Goal: Task Accomplishment & Management: Use online tool/utility

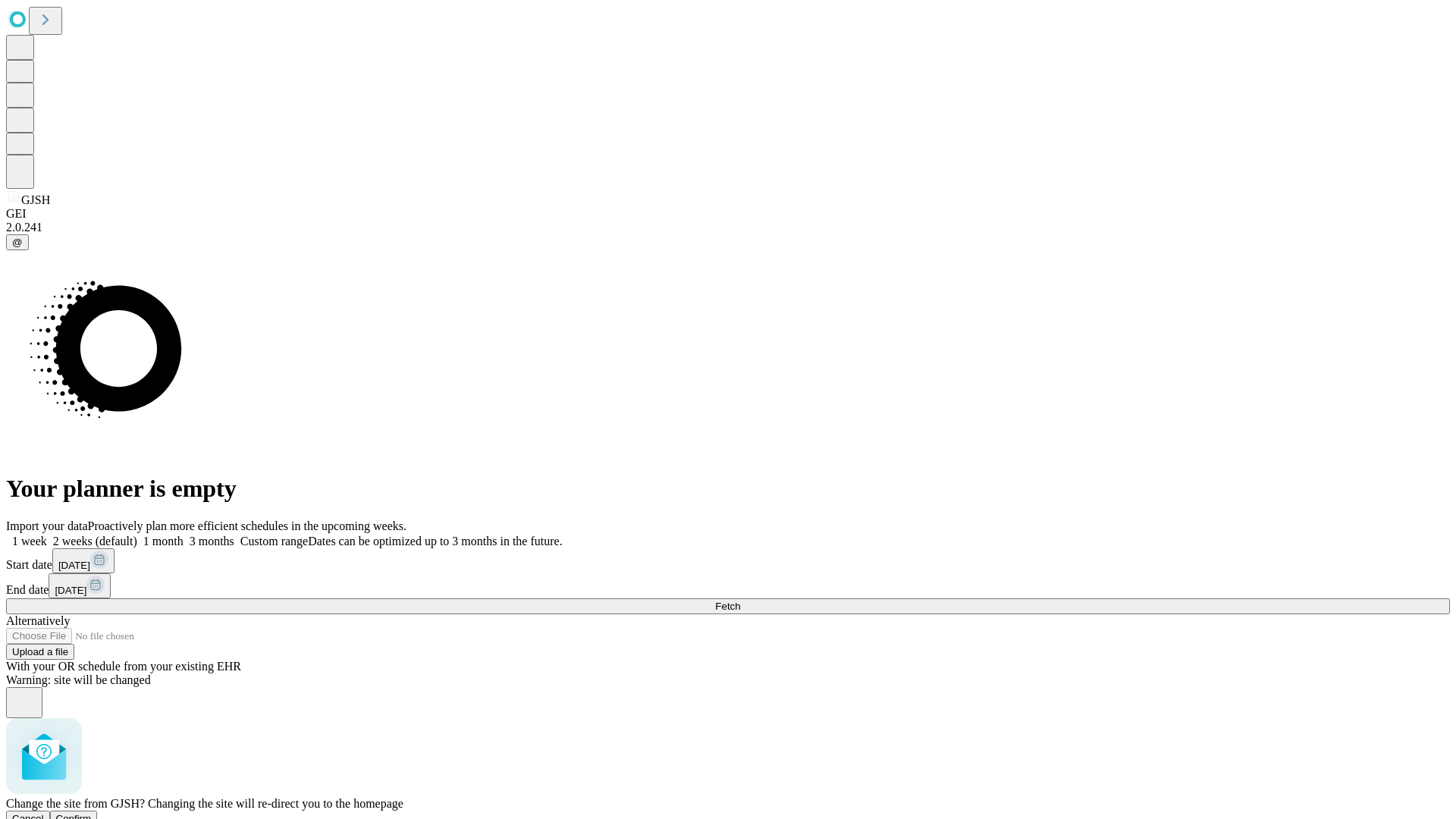
click at [92, 813] on span "Confirm" at bounding box center [73, 818] width 36 height 11
click at [138, 535] on label "2 weeks (default)" at bounding box center [92, 541] width 90 height 13
click at [740, 600] on span "Fetch" at bounding box center [727, 606] width 25 height 11
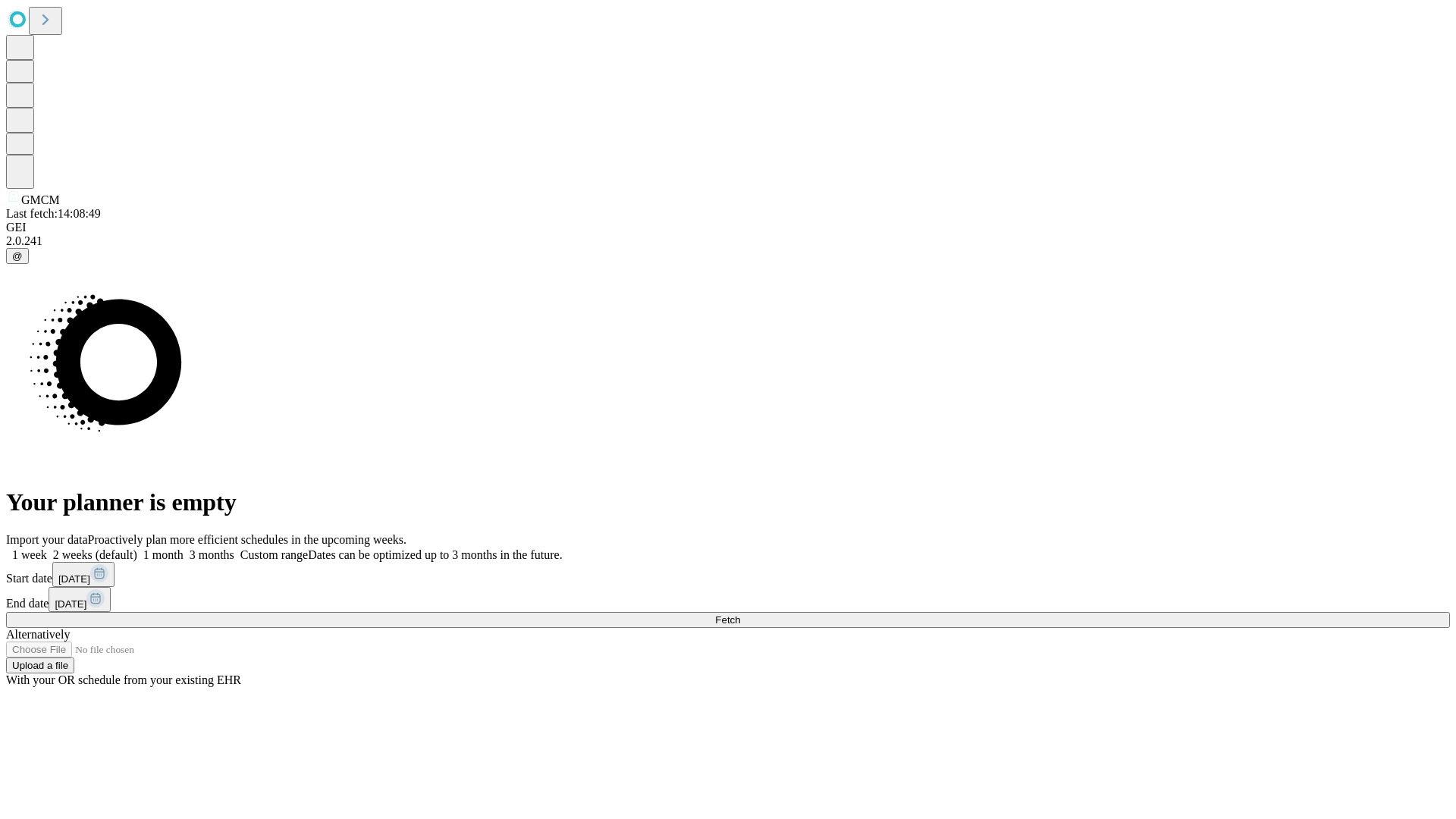
click at [138, 549] on label "2 weeks (default)" at bounding box center [92, 555] width 90 height 13
click at [740, 614] on span "Fetch" at bounding box center [727, 620] width 25 height 11
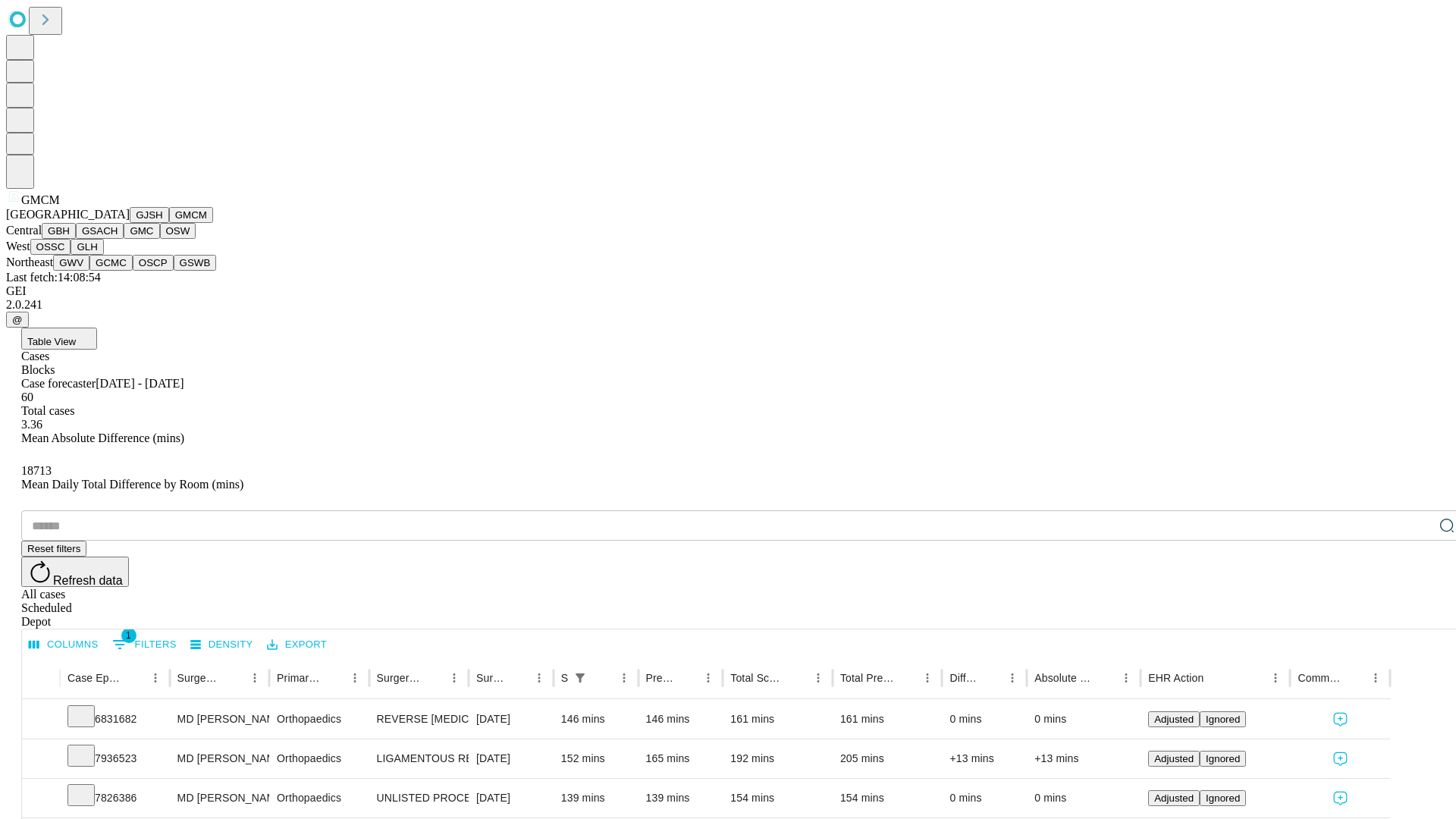
click at [76, 239] on button "GBH" at bounding box center [59, 231] width 34 height 16
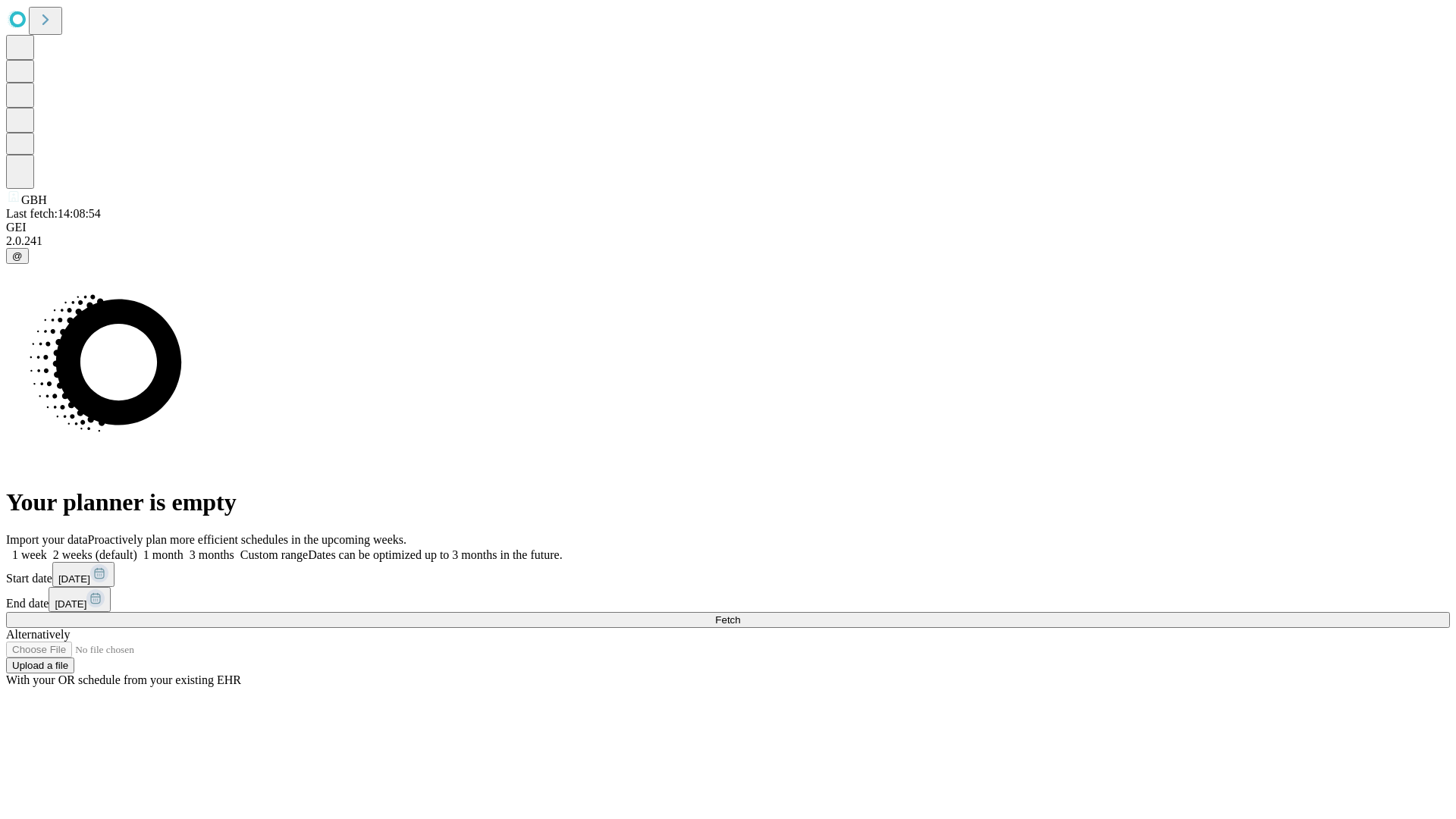
click at [740, 614] on span "Fetch" at bounding box center [727, 620] width 25 height 11
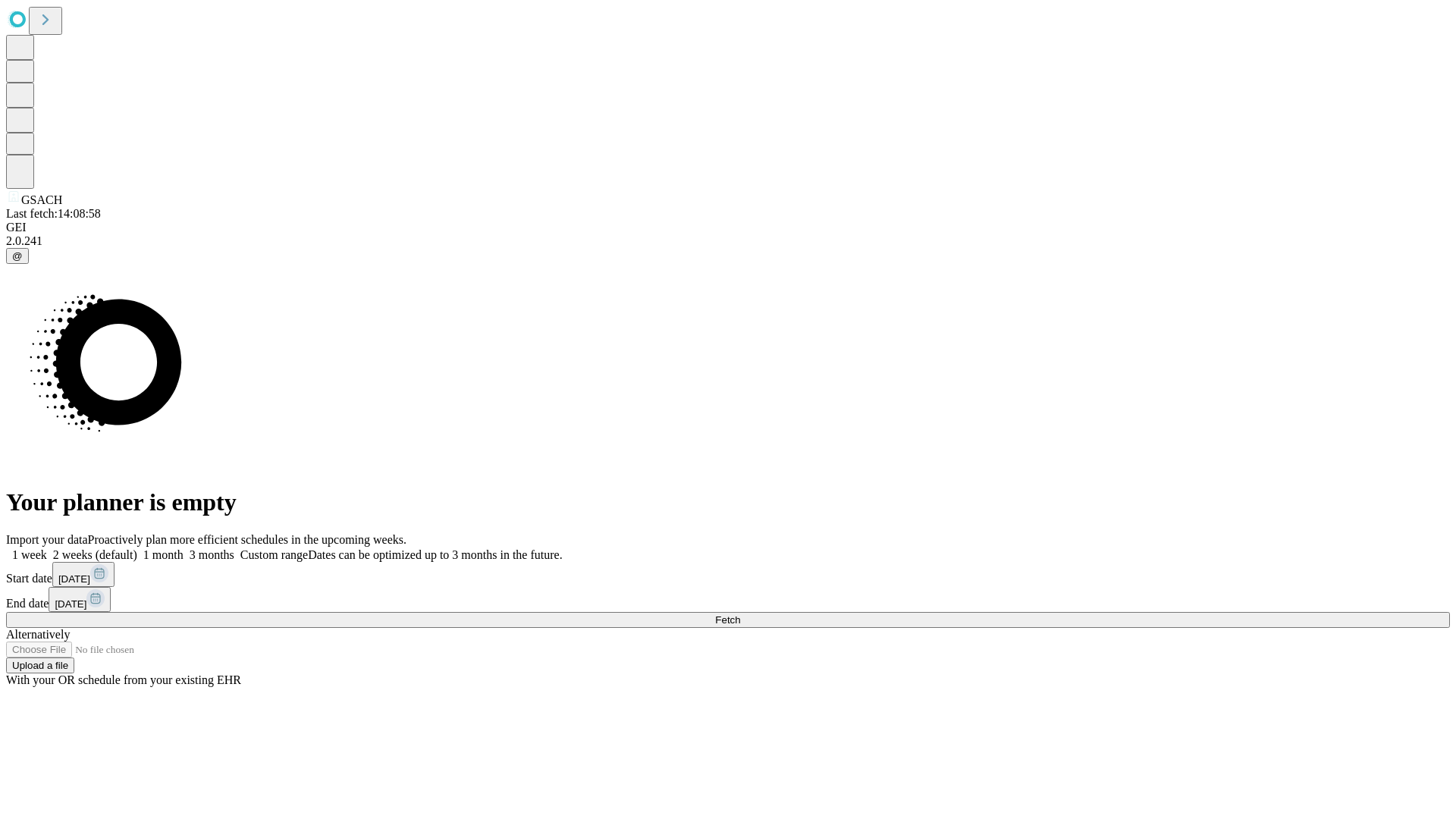
click at [138, 549] on label "2 weeks (default)" at bounding box center [92, 555] width 90 height 13
click at [740, 614] on span "Fetch" at bounding box center [727, 620] width 25 height 11
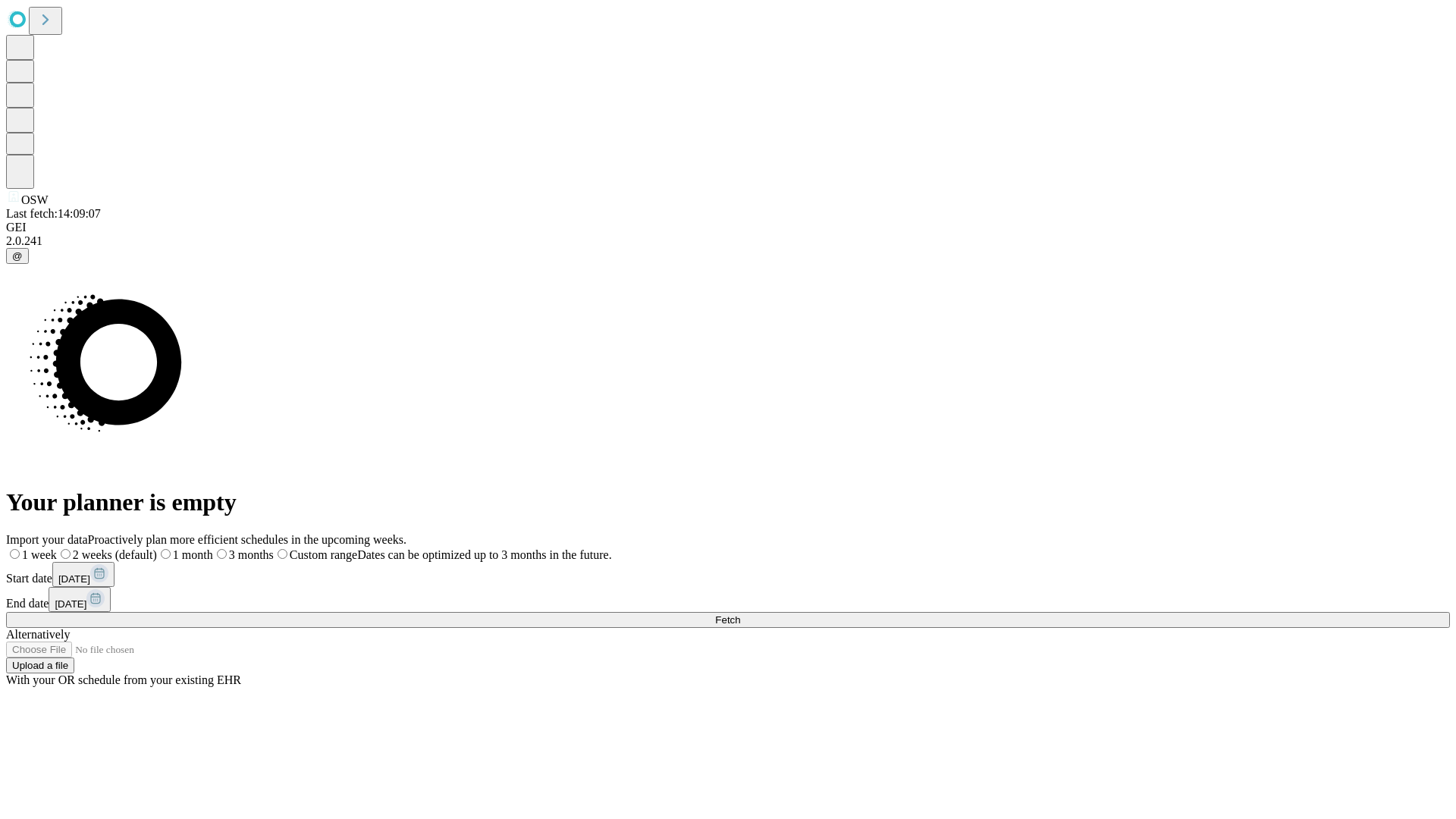
click at [157, 549] on label "2 weeks (default)" at bounding box center [106, 555] width 100 height 13
click at [740, 614] on span "Fetch" at bounding box center [727, 620] width 25 height 11
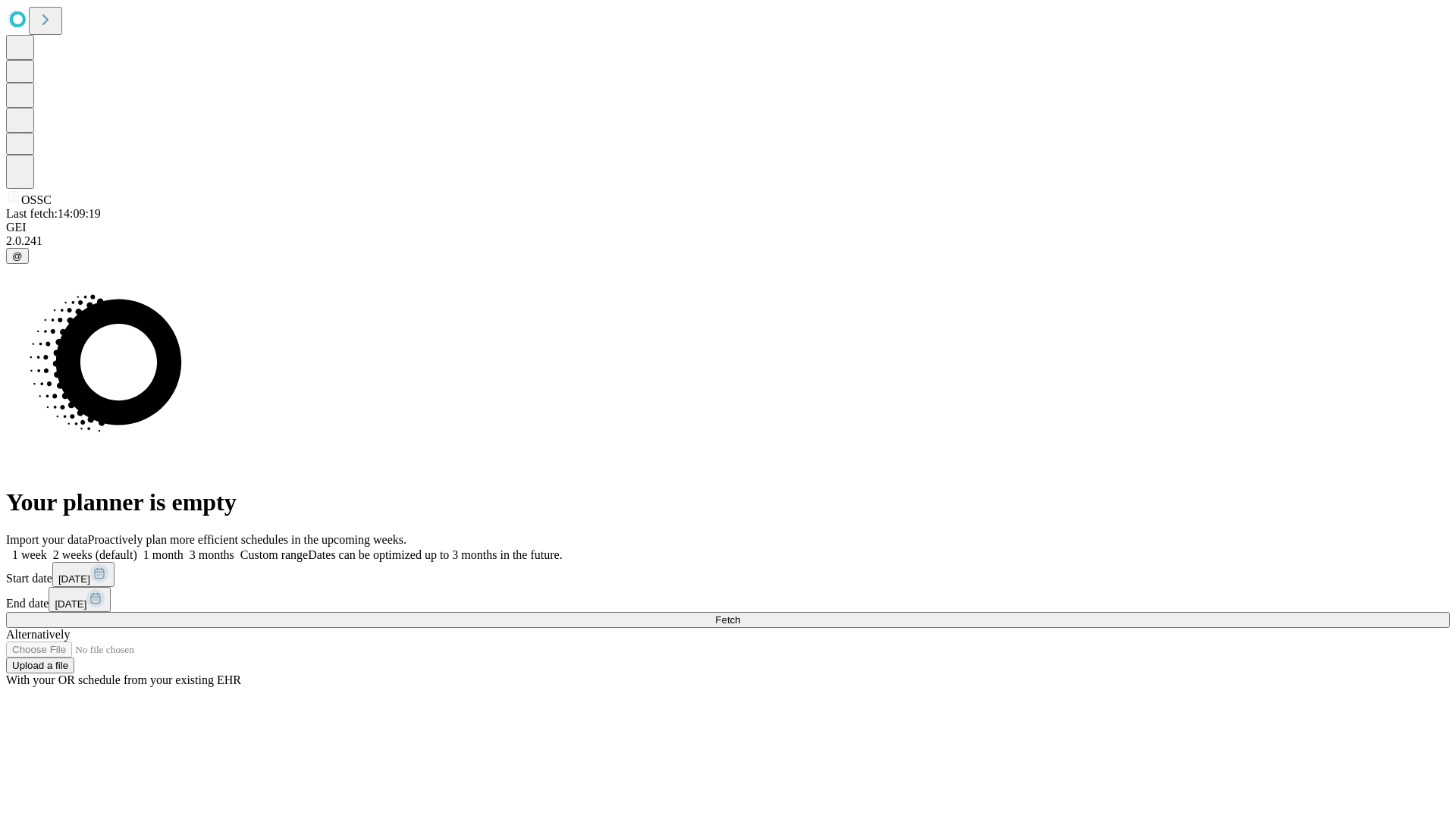
click at [138, 549] on label "2 weeks (default)" at bounding box center [92, 555] width 90 height 13
click at [740, 614] on span "Fetch" at bounding box center [727, 620] width 25 height 11
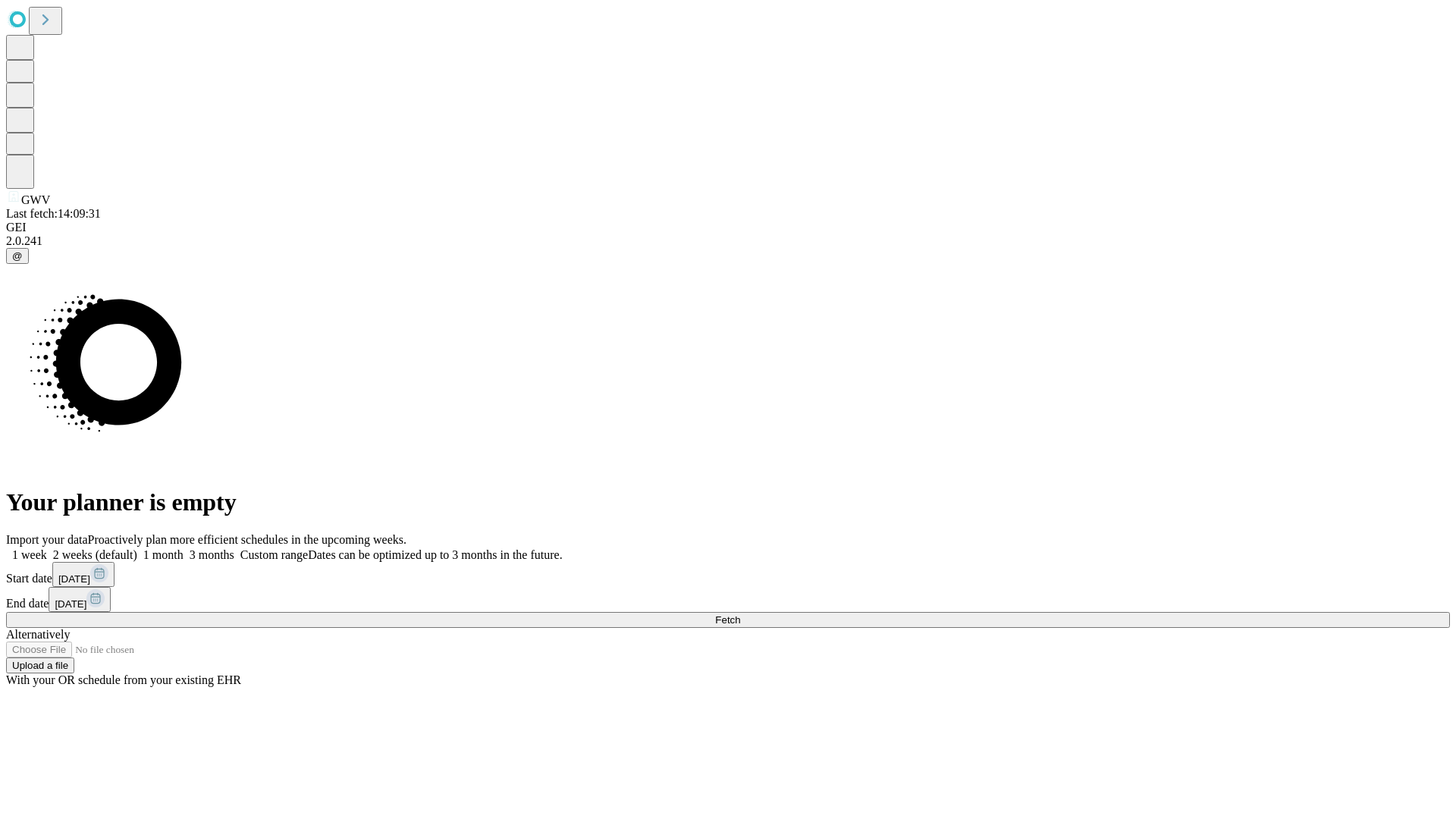
click at [138, 549] on label "2 weeks (default)" at bounding box center [92, 555] width 90 height 13
click at [740, 614] on span "Fetch" at bounding box center [727, 620] width 25 height 11
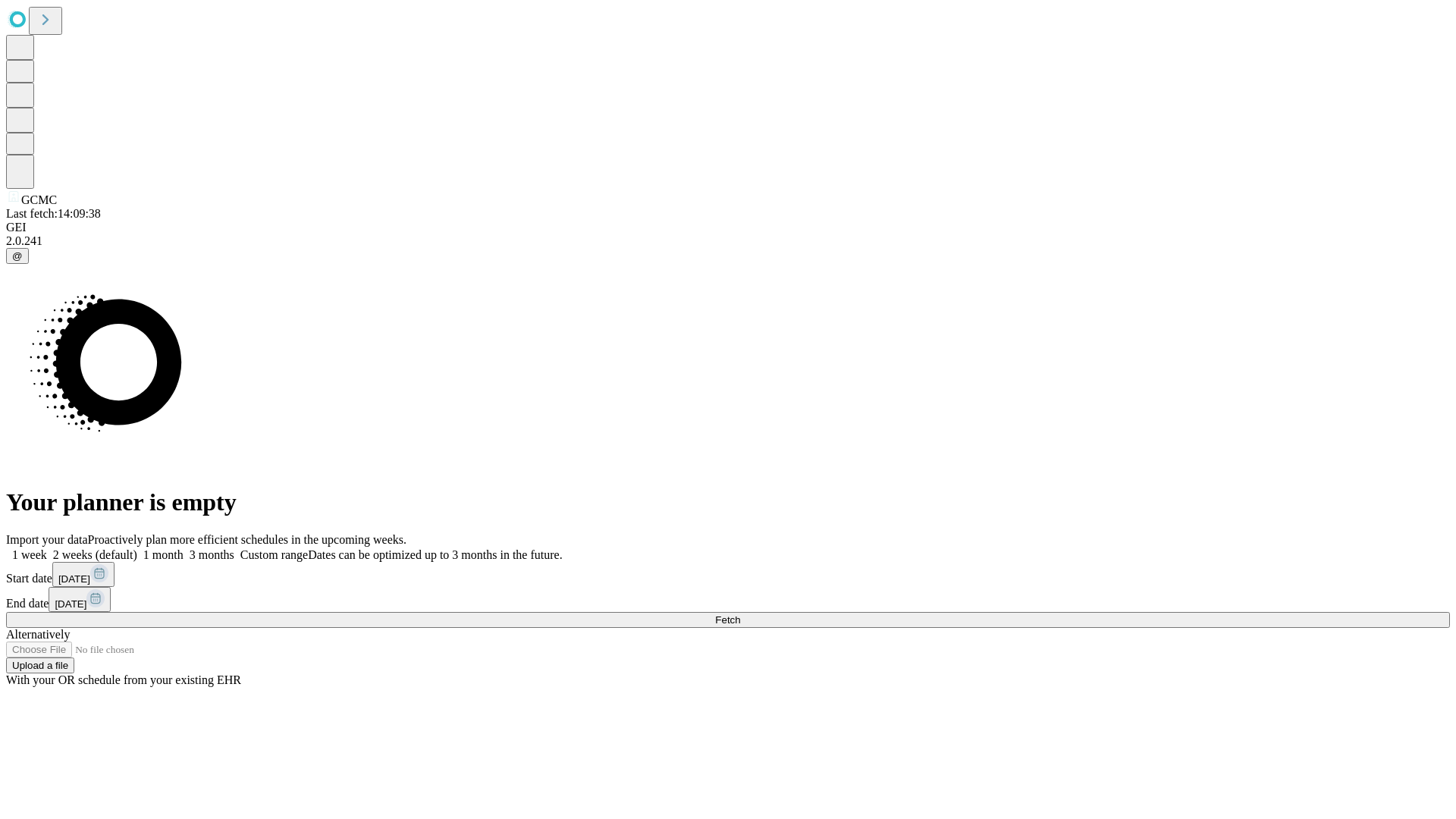
click at [138, 549] on label "2 weeks (default)" at bounding box center [92, 555] width 90 height 13
click at [740, 614] on span "Fetch" at bounding box center [727, 620] width 25 height 11
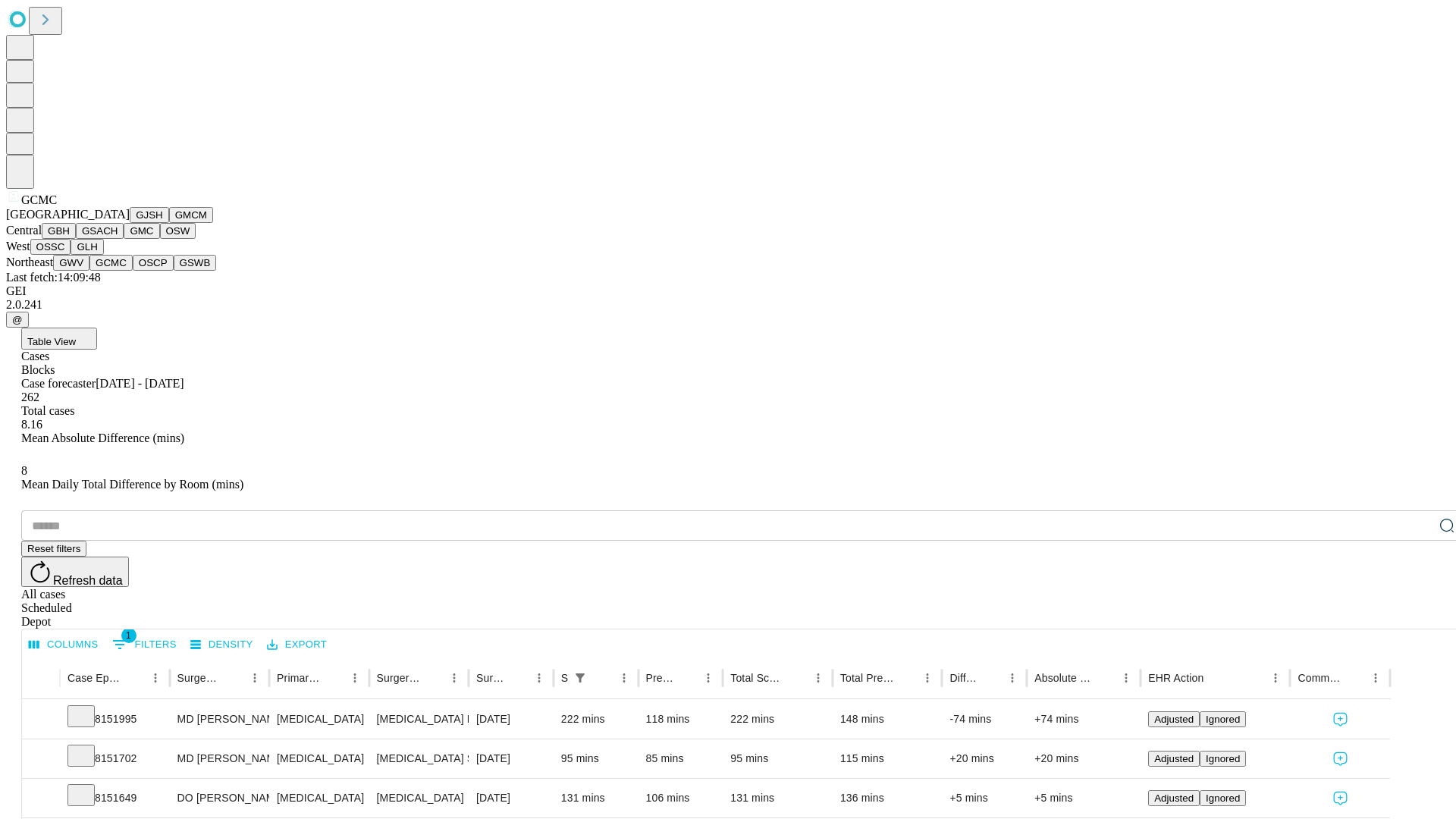
click at [133, 270] on button "OSCP" at bounding box center [154, 263] width 41 height 16
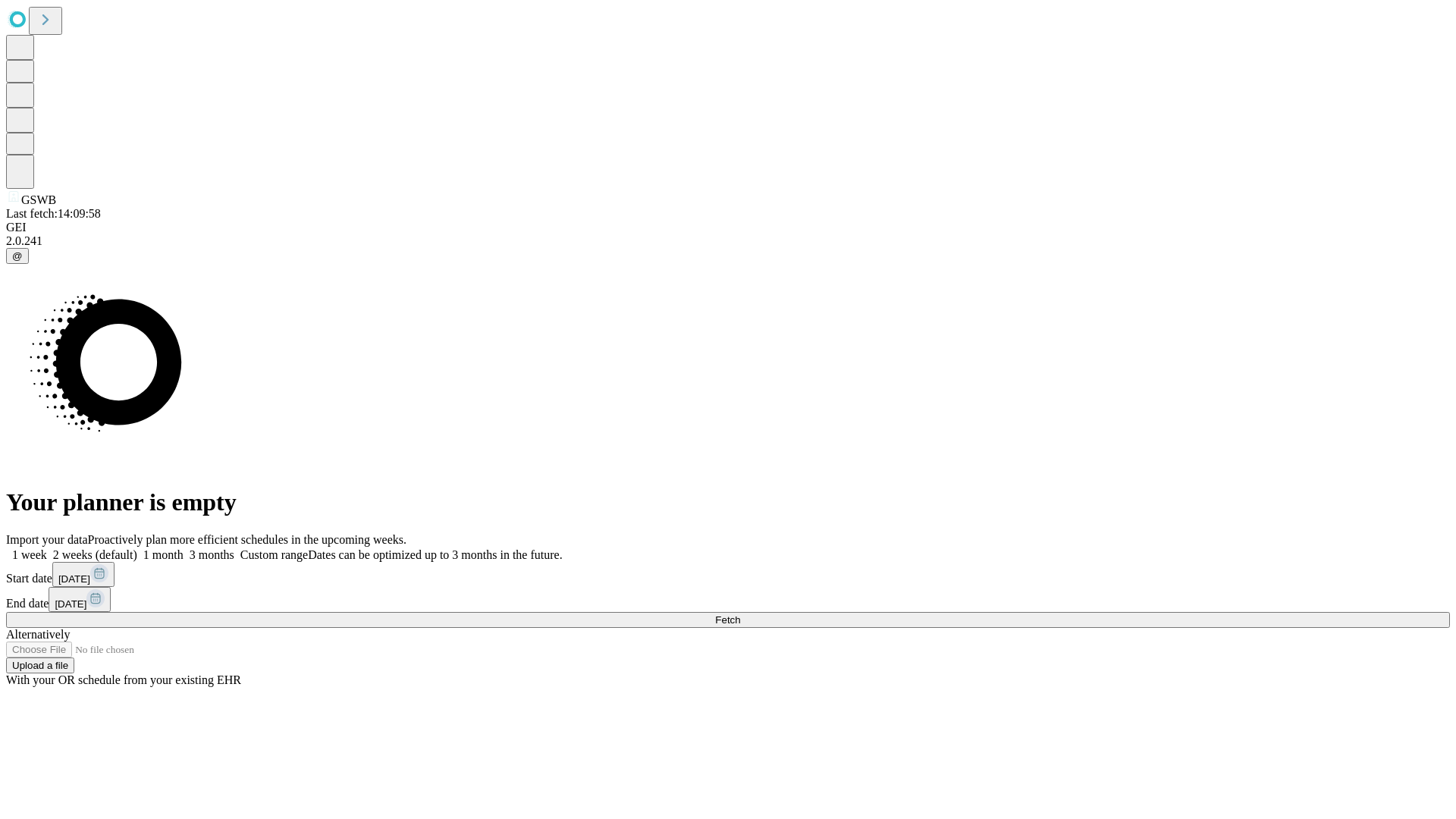
click at [138, 549] on label "2 weeks (default)" at bounding box center [92, 555] width 90 height 13
click at [740, 614] on span "Fetch" at bounding box center [727, 620] width 25 height 11
